Goal: Information Seeking & Learning: Learn about a topic

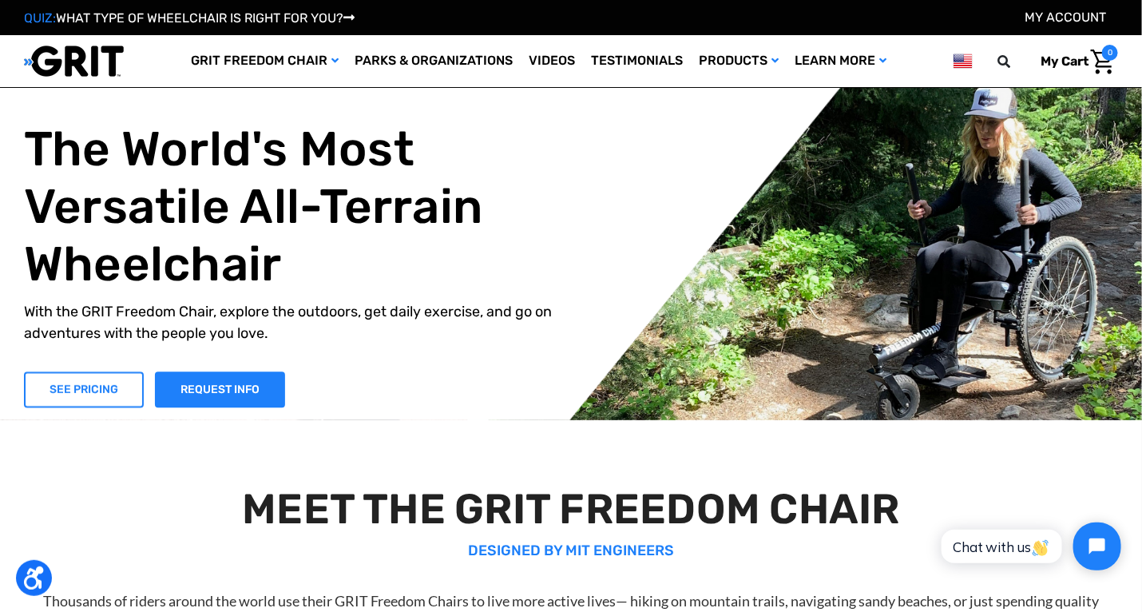
click at [92, 390] on link "SEE PRICING" at bounding box center [84, 389] width 120 height 36
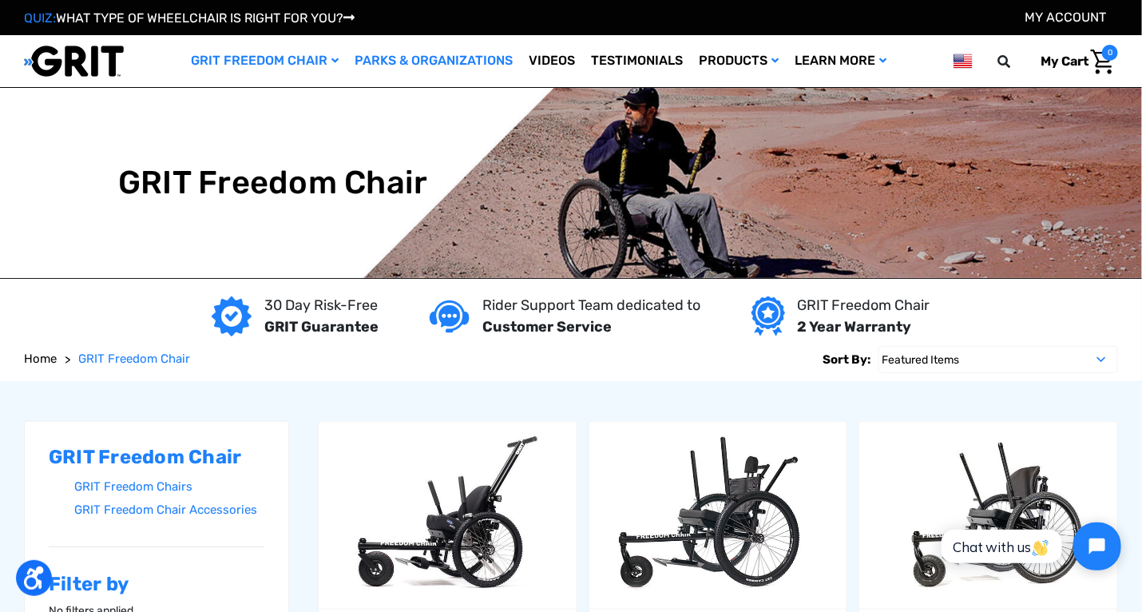
click at [403, 59] on link "Parks & Organizations" at bounding box center [434, 61] width 174 height 52
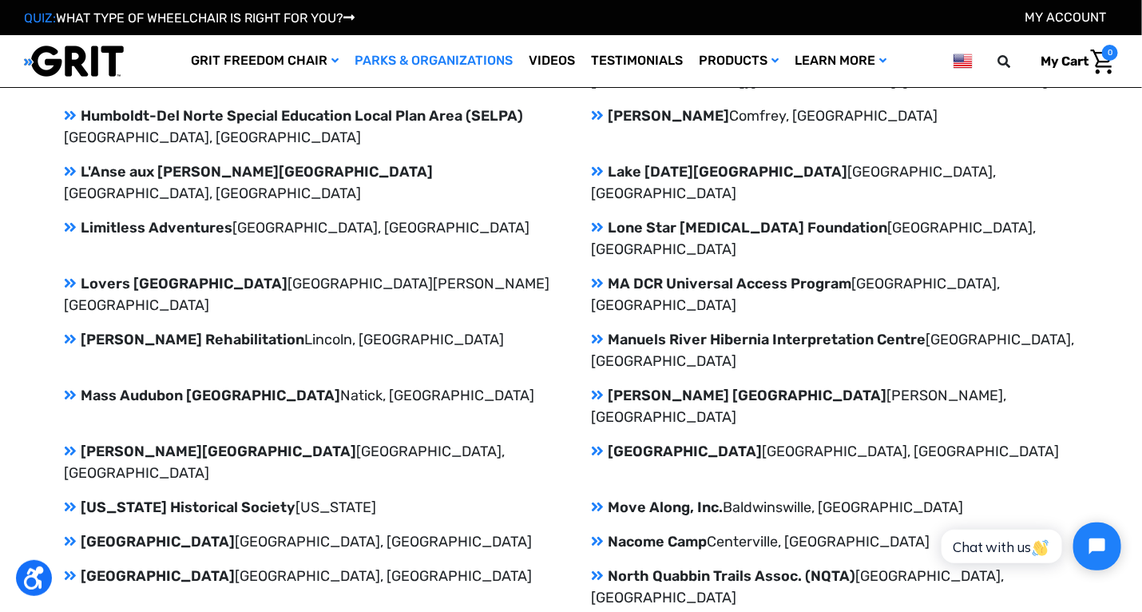
scroll to position [2261, 0]
